Goal: Task Accomplishment & Management: Use online tool/utility

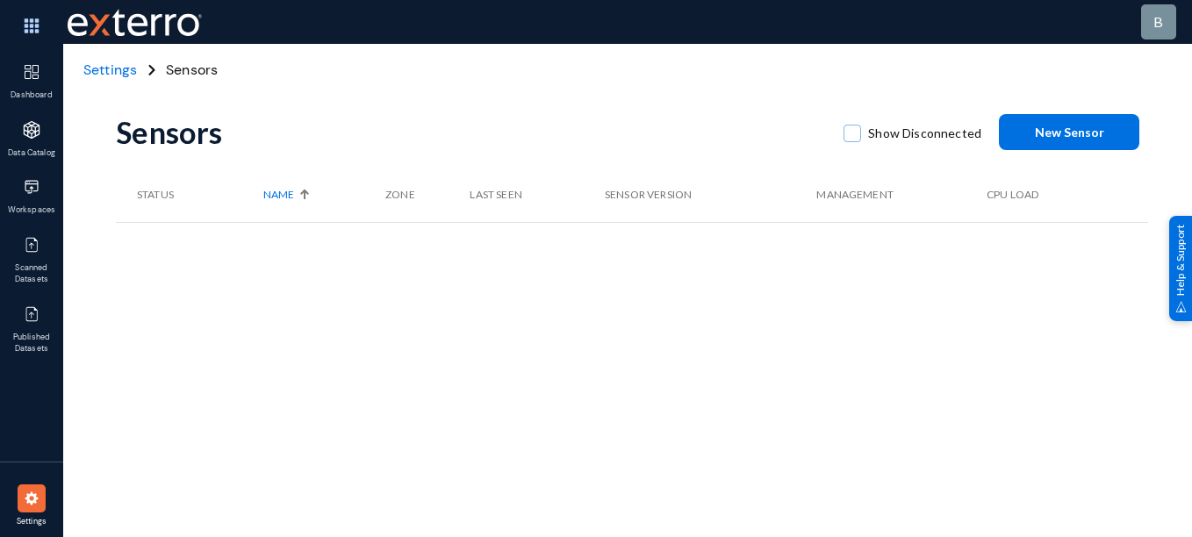
click at [491, 168] on th "Last Seen" at bounding box center [536, 195] width 134 height 54
click at [1065, 126] on span "New Sensor" at bounding box center [1069, 132] width 69 height 15
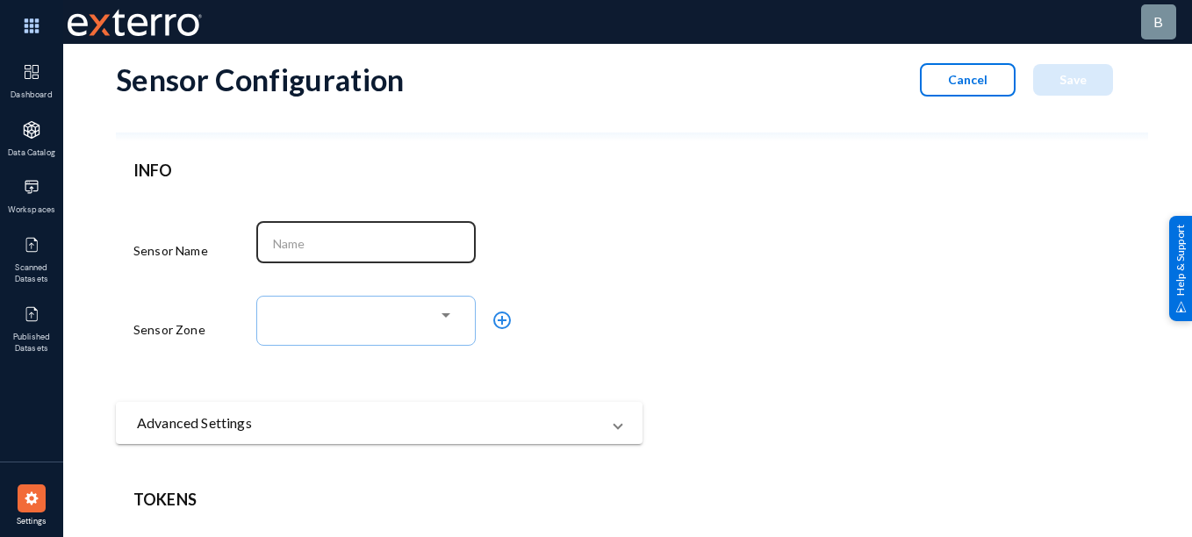
click at [382, 254] on div at bounding box center [366, 241] width 201 height 46
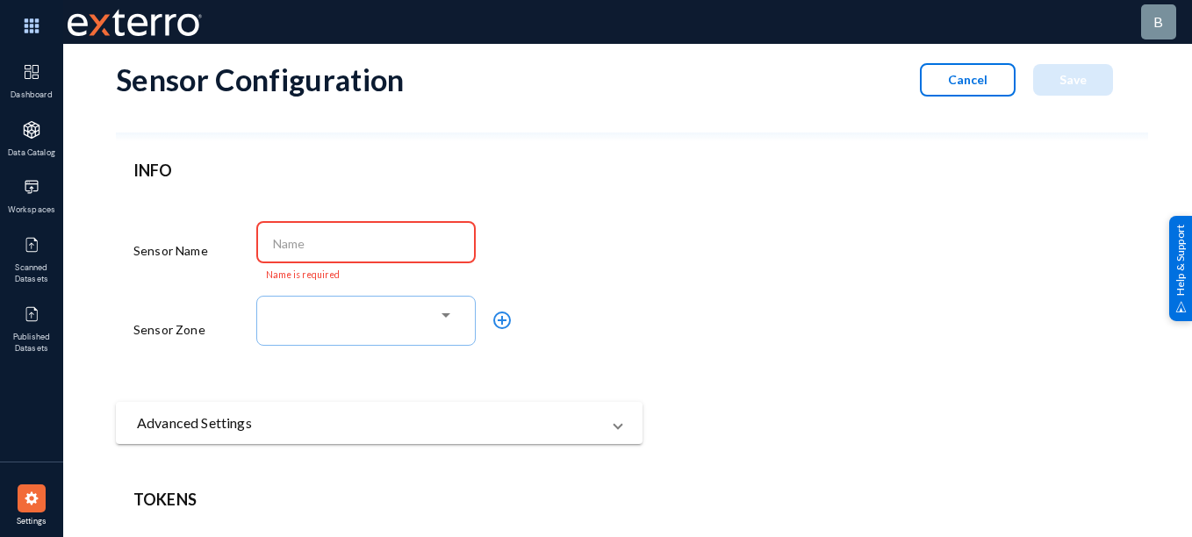
paste input "qaprodadm"
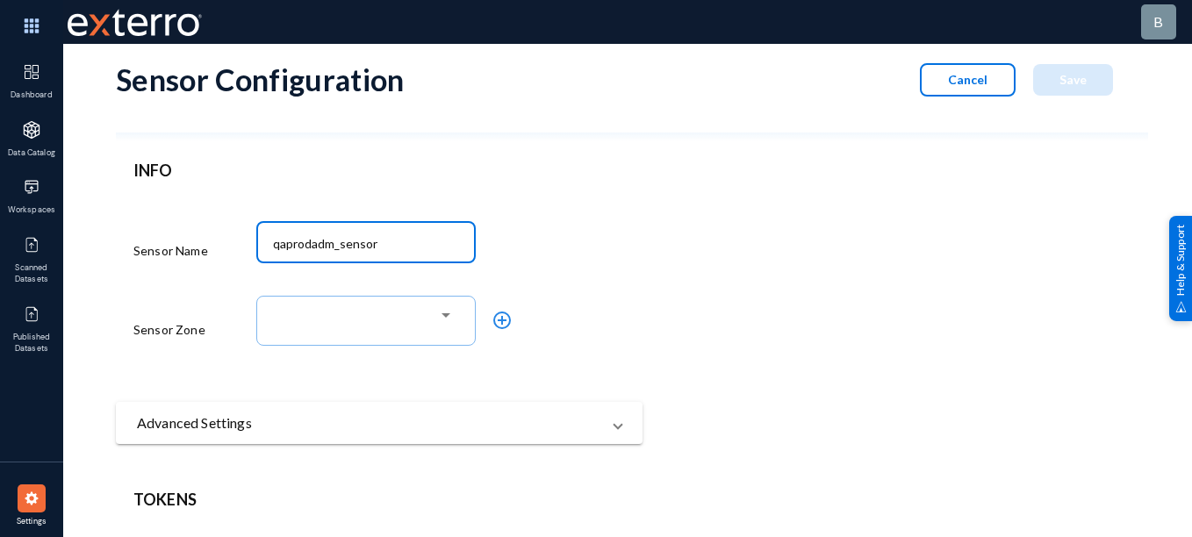
type input "qaprodadm_sensor"
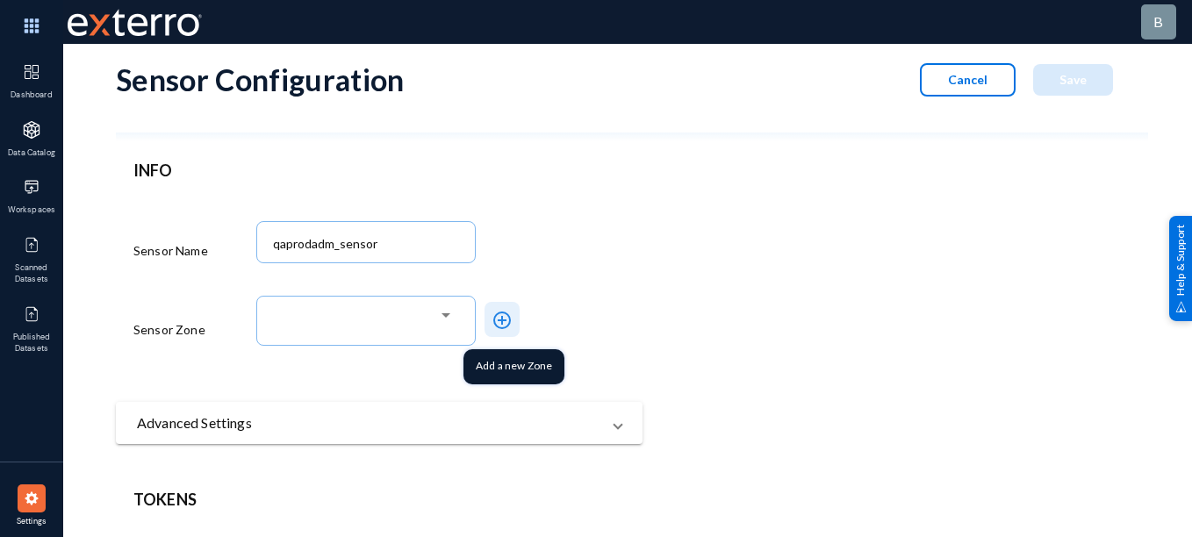
click at [516, 332] on button "add_circle_outline" at bounding box center [501, 319] width 35 height 35
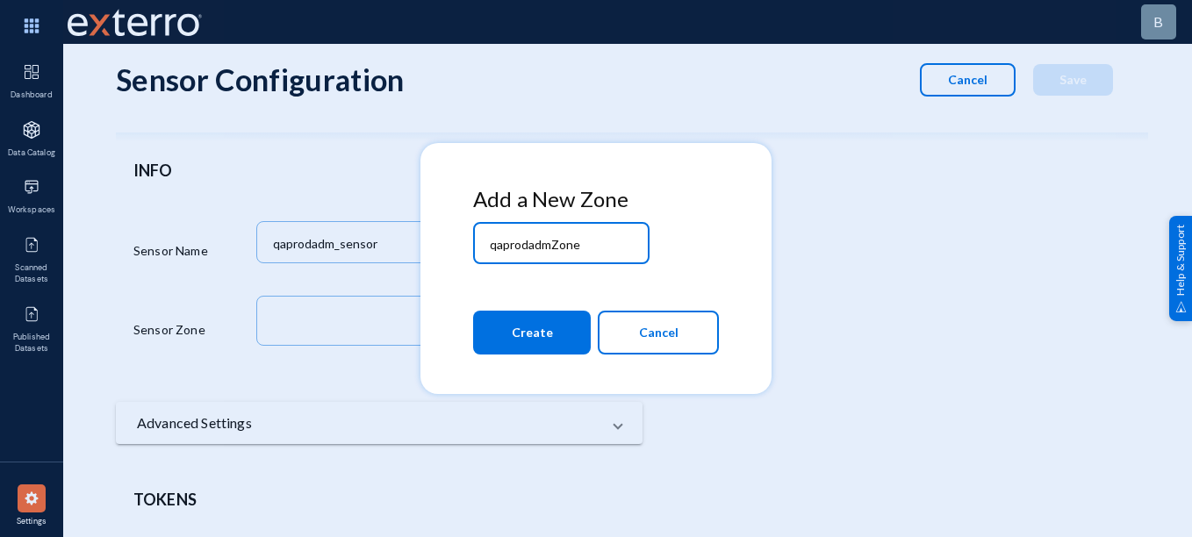
type input "qaprodadmZone"
click at [547, 344] on span "Create" at bounding box center [532, 333] width 41 height 32
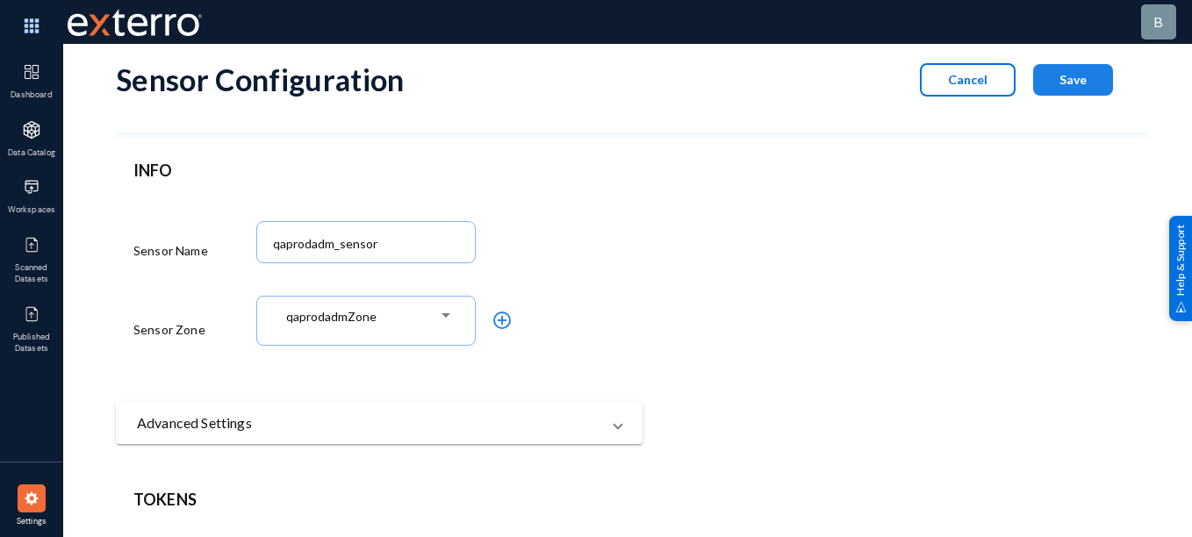
click at [1056, 91] on button "Save" at bounding box center [1073, 80] width 80 height 32
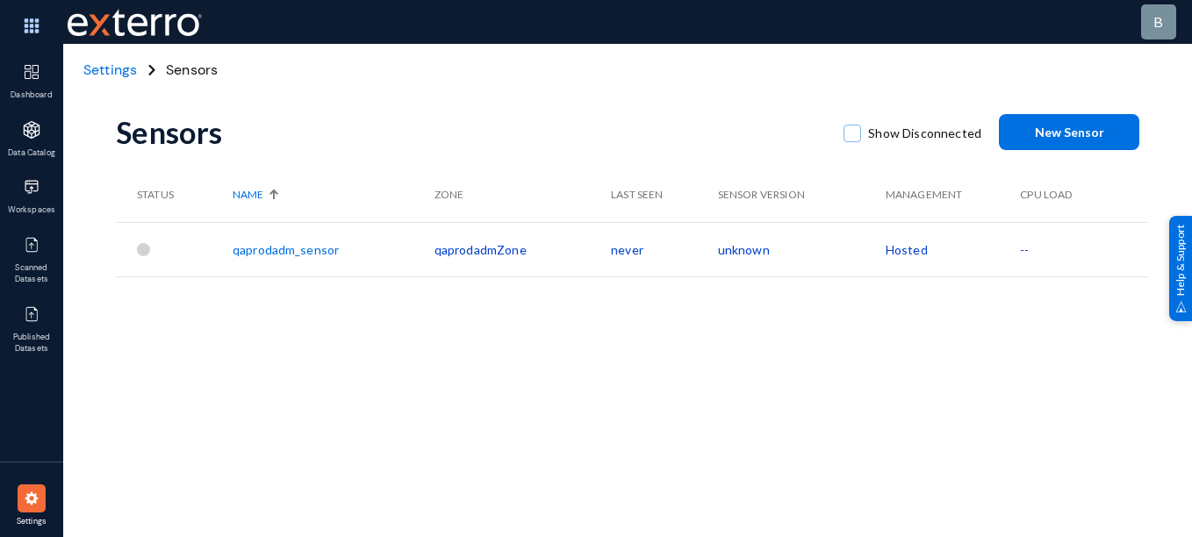
click at [987, 183] on th "Management" at bounding box center [952, 195] width 134 height 54
click at [268, 239] on td "qaprodadm_sensor" at bounding box center [334, 249] width 202 height 54
click at [268, 247] on link "qaprodadm_sensor" at bounding box center [286, 249] width 106 height 15
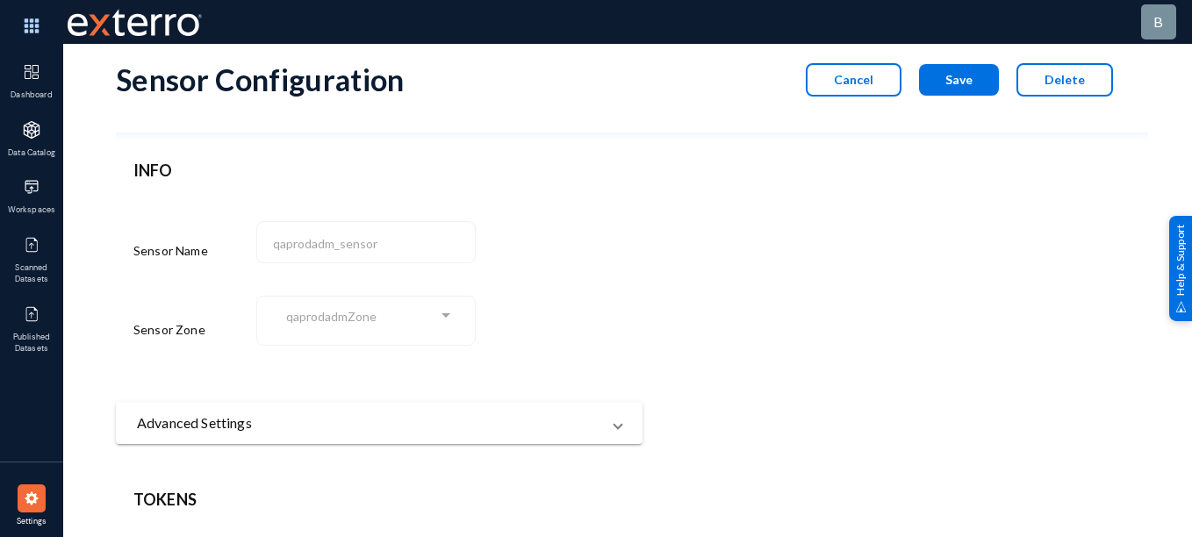
scroll to position [154, 0]
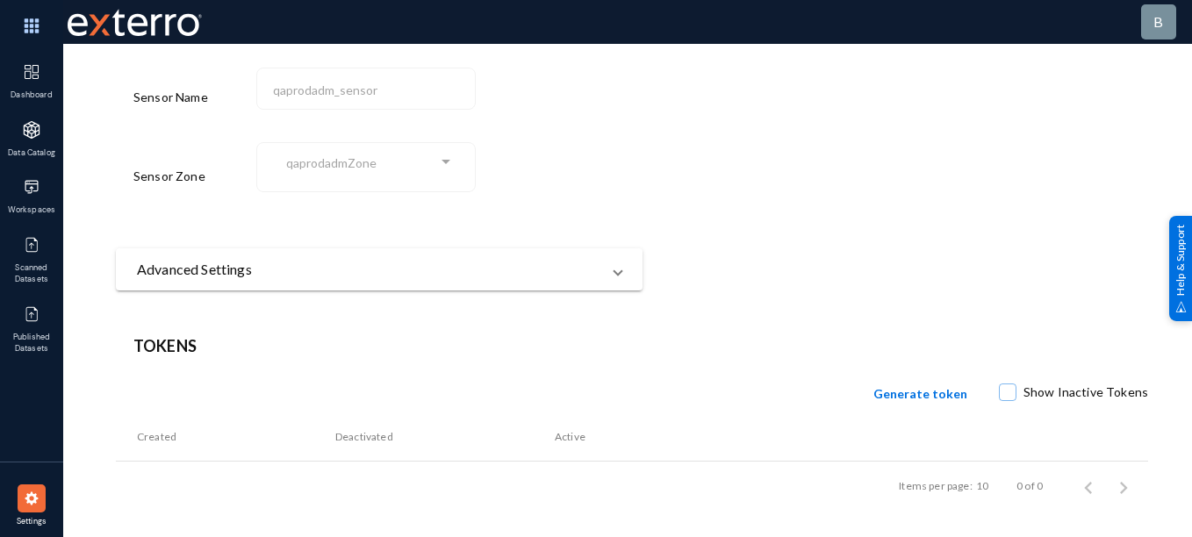
click at [916, 398] on span "Generate token" at bounding box center [920, 393] width 94 height 15
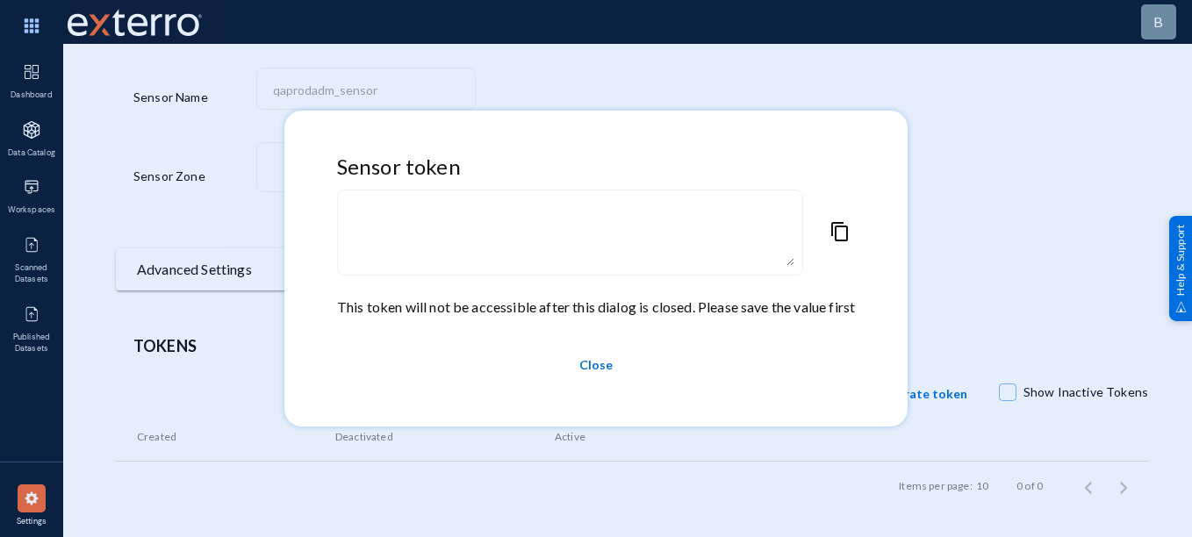
type textarea "eyJuYW1lIjoicWFwcm9kYWRtX3NlbnNvciIsIm9yZyI6InFhcHJvZGFkbSIsInpvbmUiOiJxYXByb2R…"
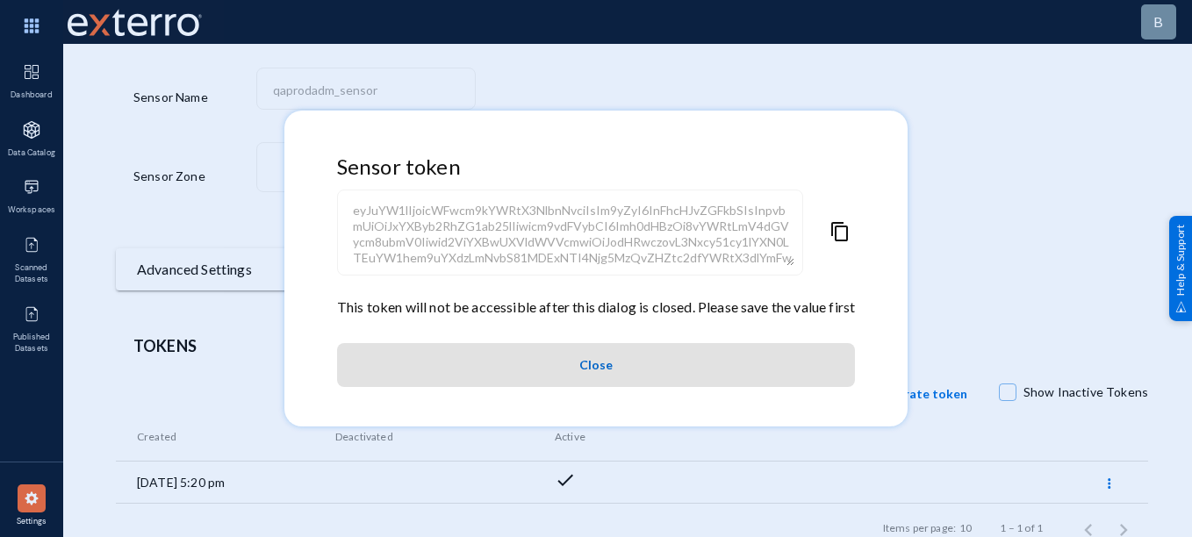
click at [836, 235] on span "content_copy" at bounding box center [839, 258] width 21 height 75
click at [593, 359] on span "Close" at bounding box center [595, 365] width 33 height 32
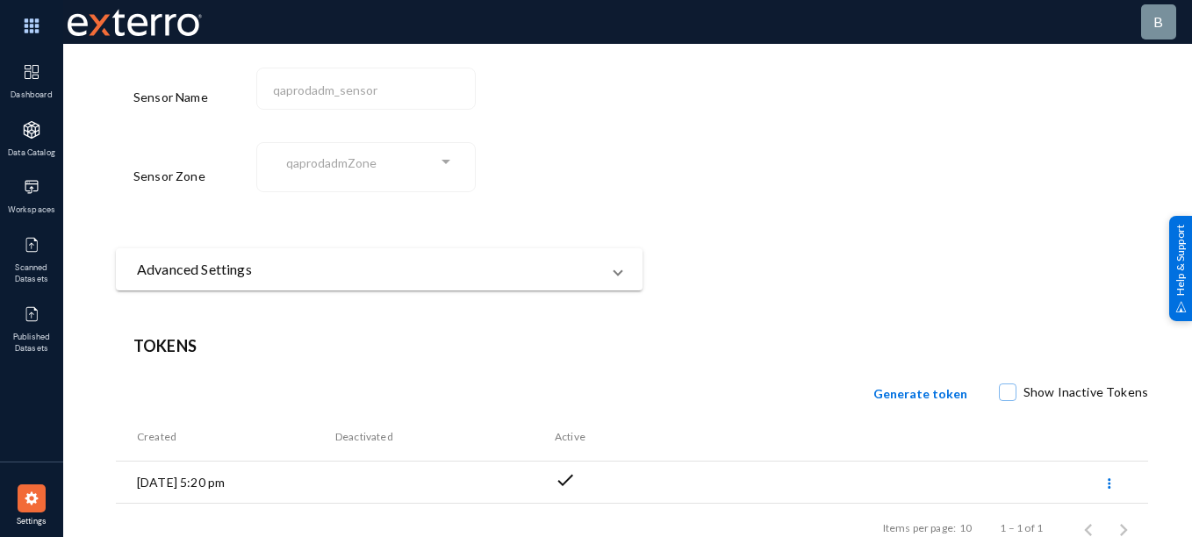
scroll to position [0, 0]
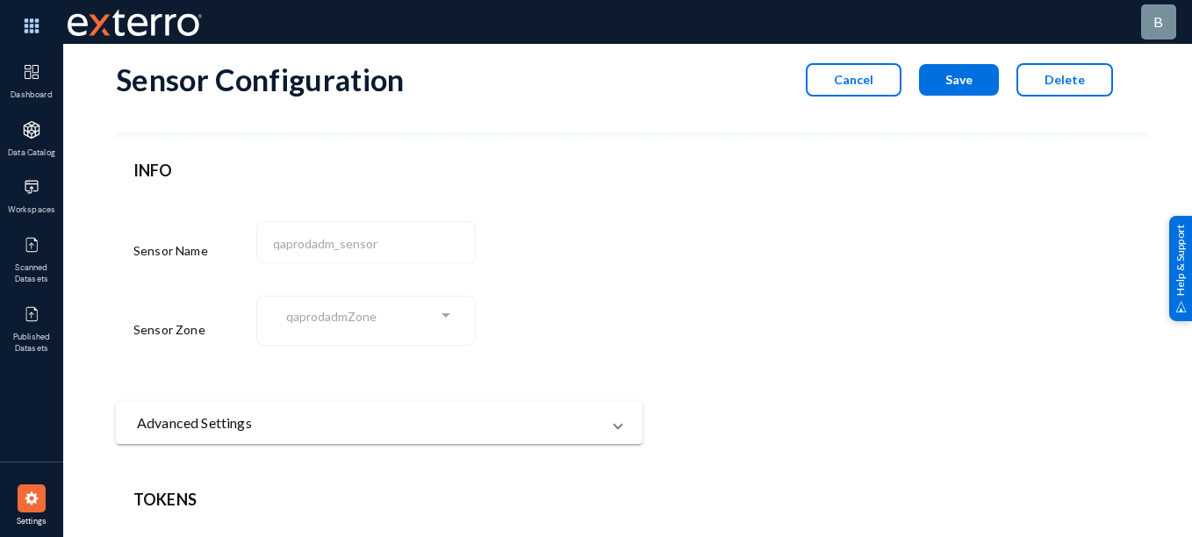
click at [958, 86] on span "Save" at bounding box center [958, 79] width 27 height 15
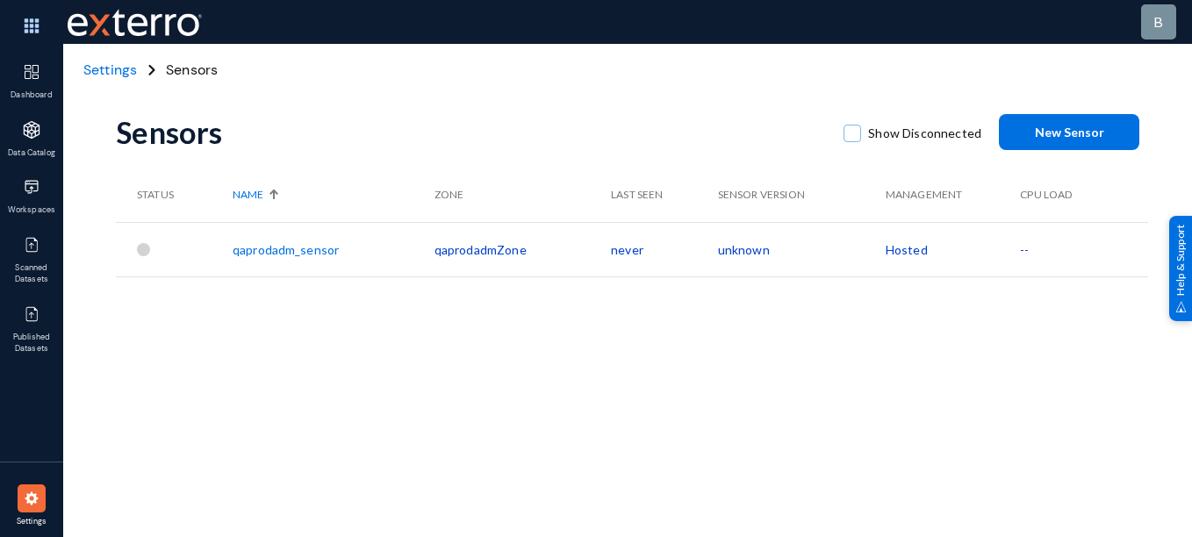
click at [109, 69] on span "Settings" at bounding box center [110, 70] width 54 height 18
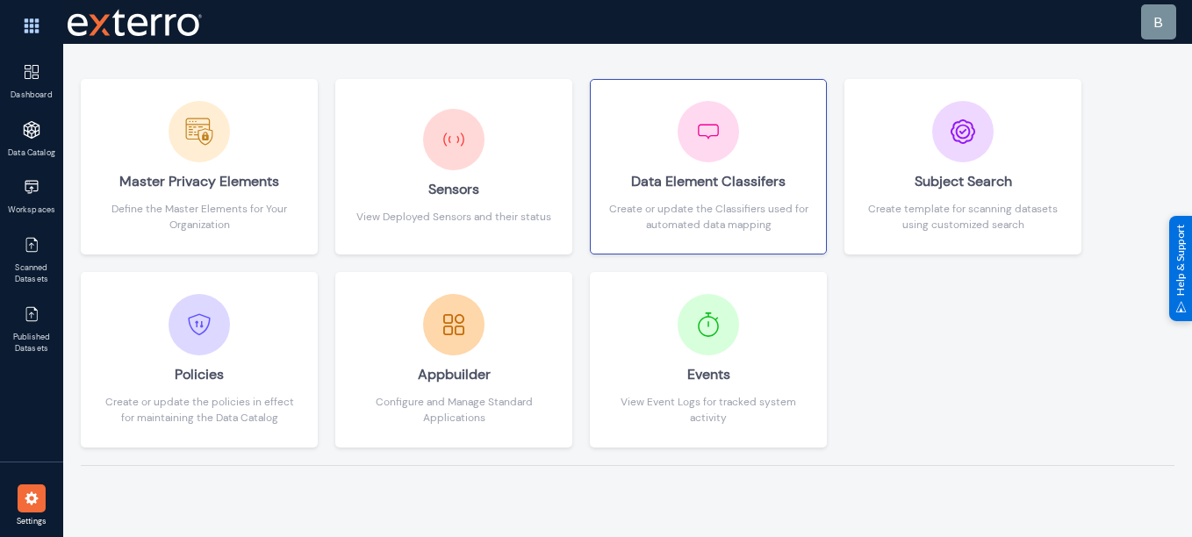
click at [749, 196] on div "Data Element Classifers" at bounding box center [708, 181] width 200 height 39
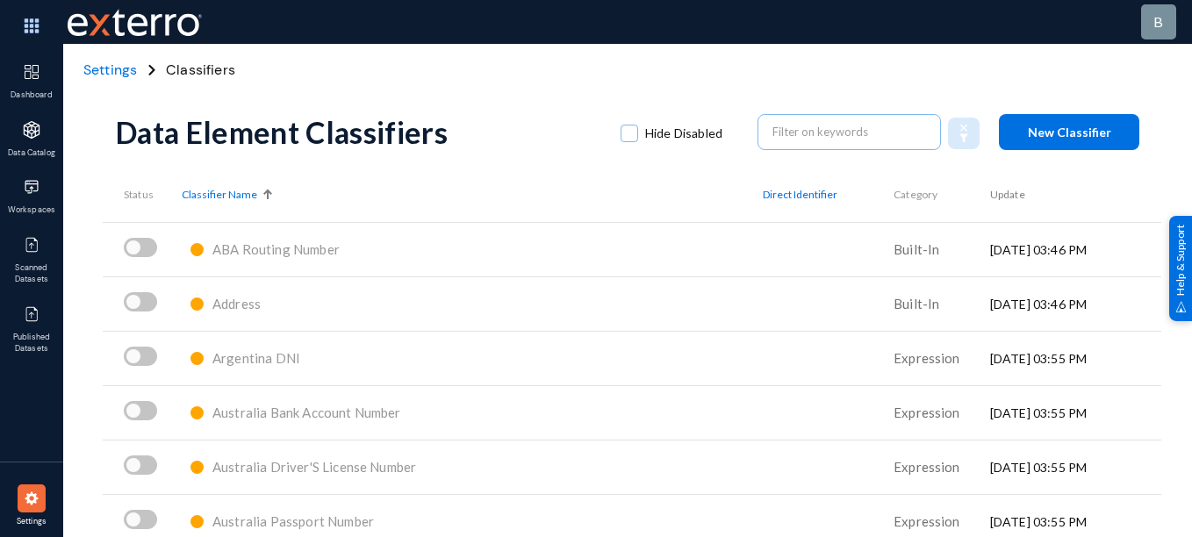
click at [335, 173] on th "Classifier Name" at bounding box center [472, 195] width 581 height 54
click at [128, 72] on span "Settings" at bounding box center [110, 70] width 54 height 18
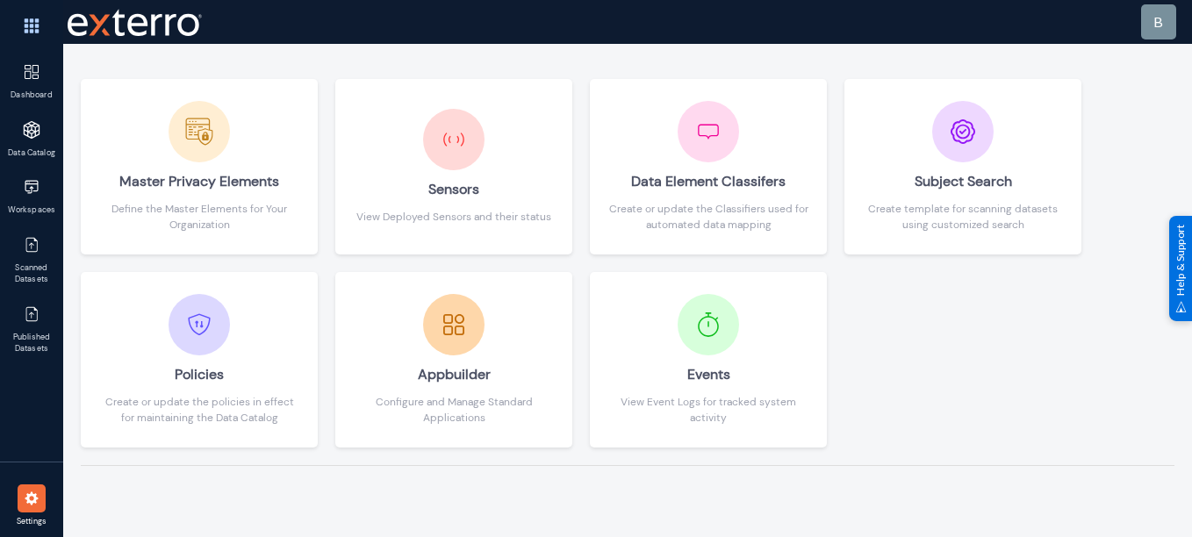
click at [306, 61] on div "Master Privacy Elements Define the Master Elements for Your Organization Sensor…" at bounding box center [627, 290] width 1129 height 493
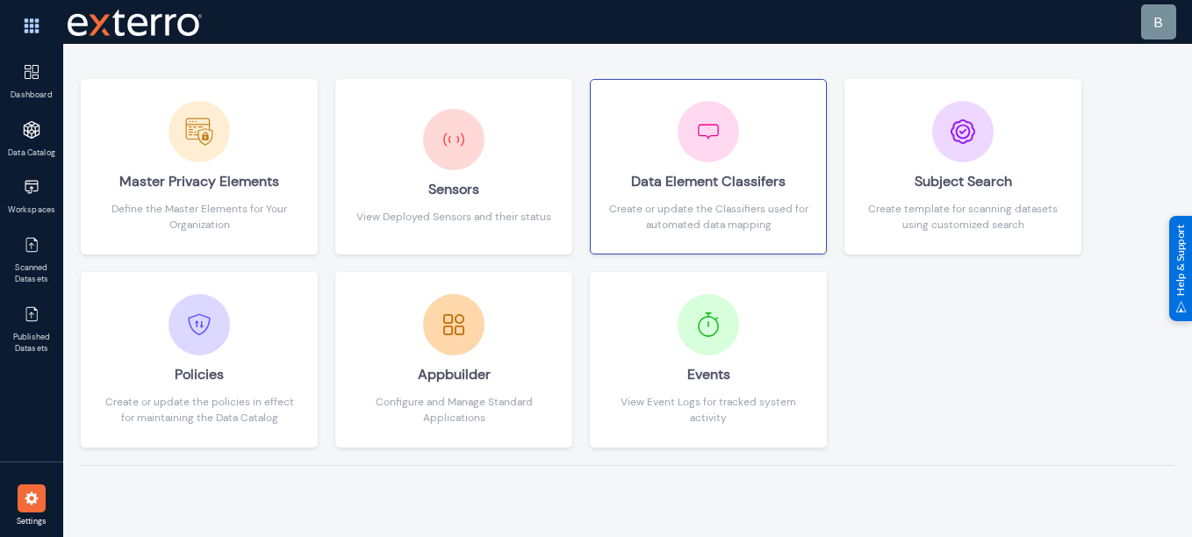
click at [709, 161] on div at bounding box center [707, 131] width 61 height 61
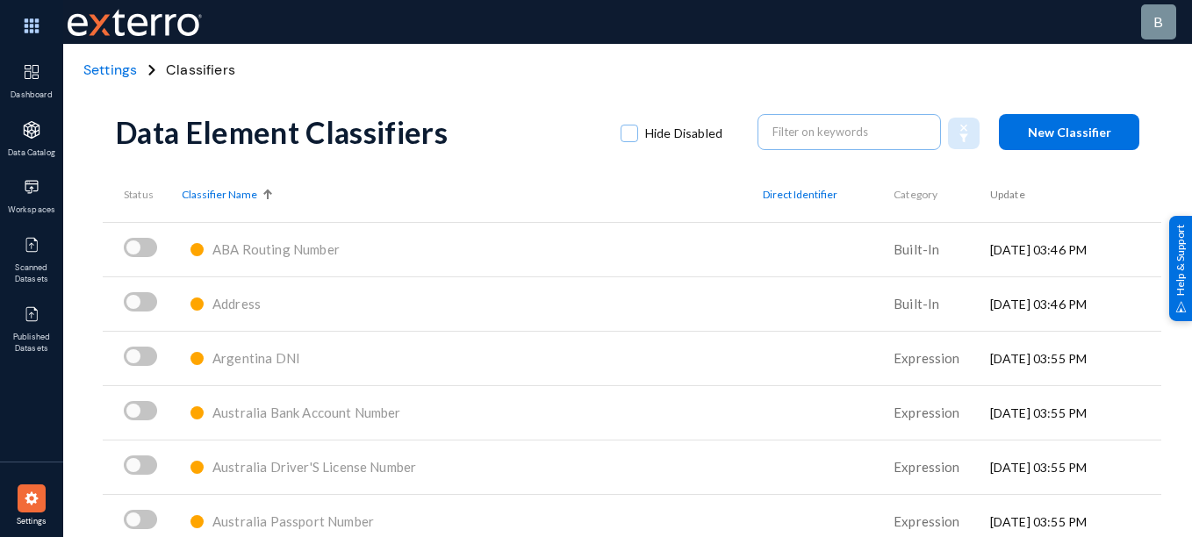
click at [290, 82] on div "Settings Classifiers" at bounding box center [627, 70] width 1129 height 53
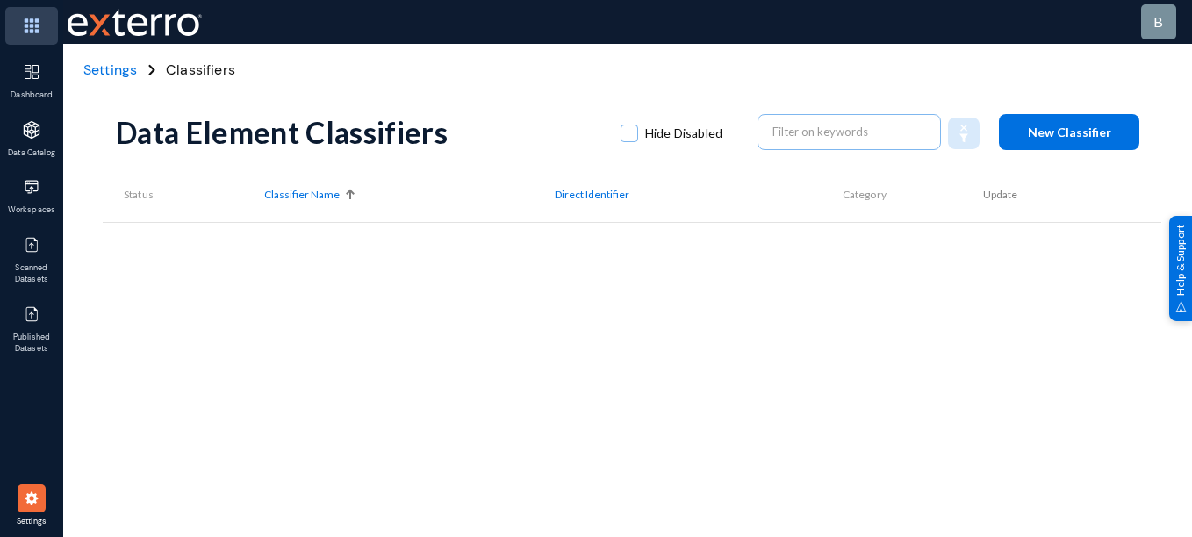
click at [35, 25] on img at bounding box center [31, 26] width 53 height 38
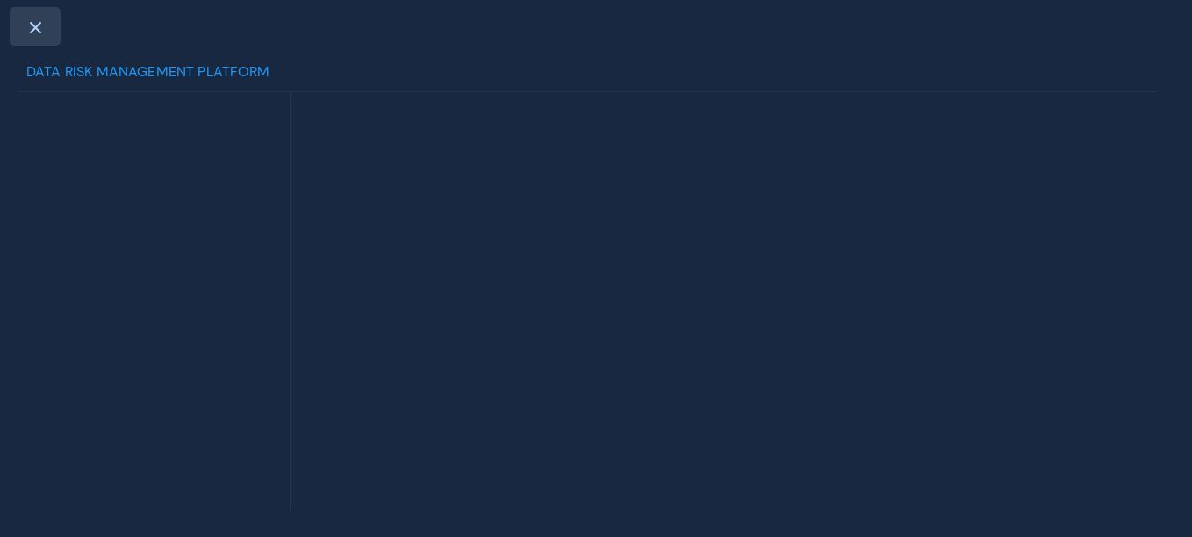
click at [35, 31] on span at bounding box center [35, 27] width 16 height 14
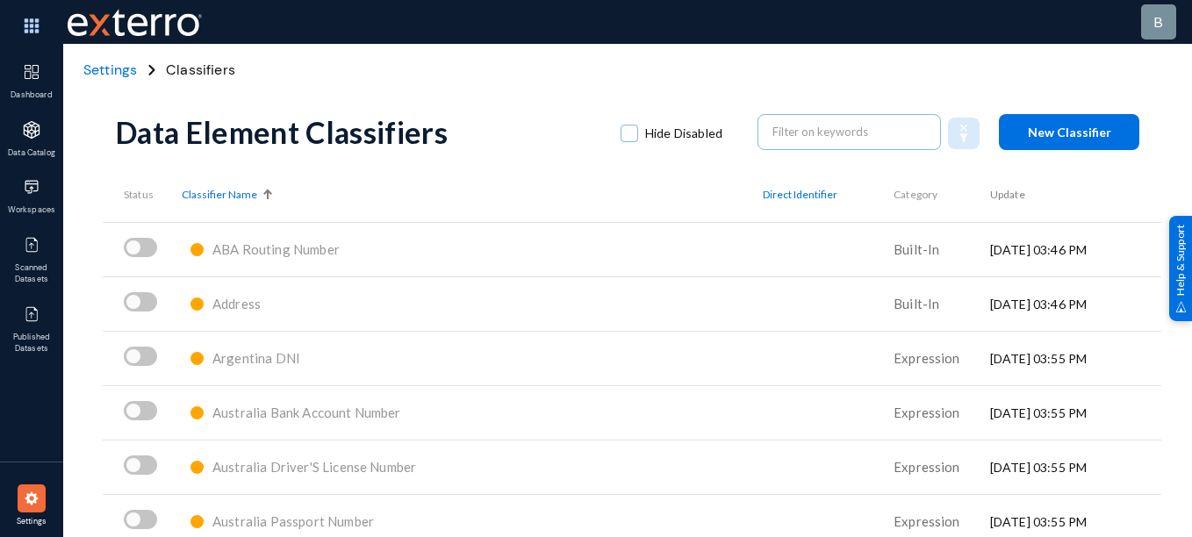
drag, startPoint x: 99, startPoint y: 58, endPoint x: 98, endPoint y: 69, distance: 11.4
click at [98, 69] on div "Settings Classifiers" at bounding box center [627, 70] width 1129 height 53
click at [98, 69] on span "Settings" at bounding box center [110, 70] width 54 height 18
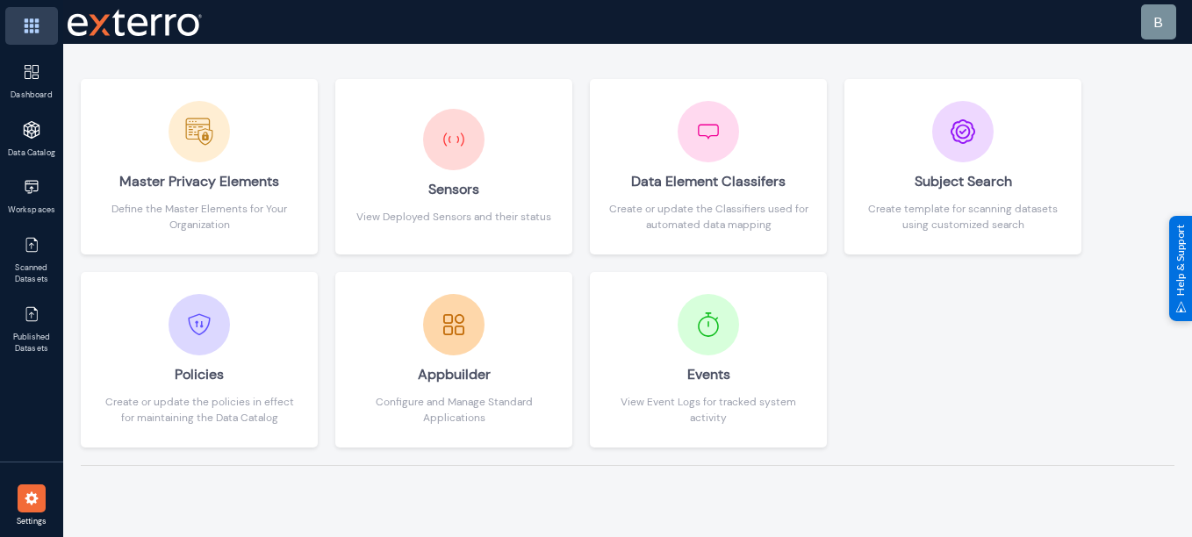
click at [31, 28] on img at bounding box center [31, 26] width 53 height 38
